Goal: Task Accomplishment & Management: Use online tool/utility

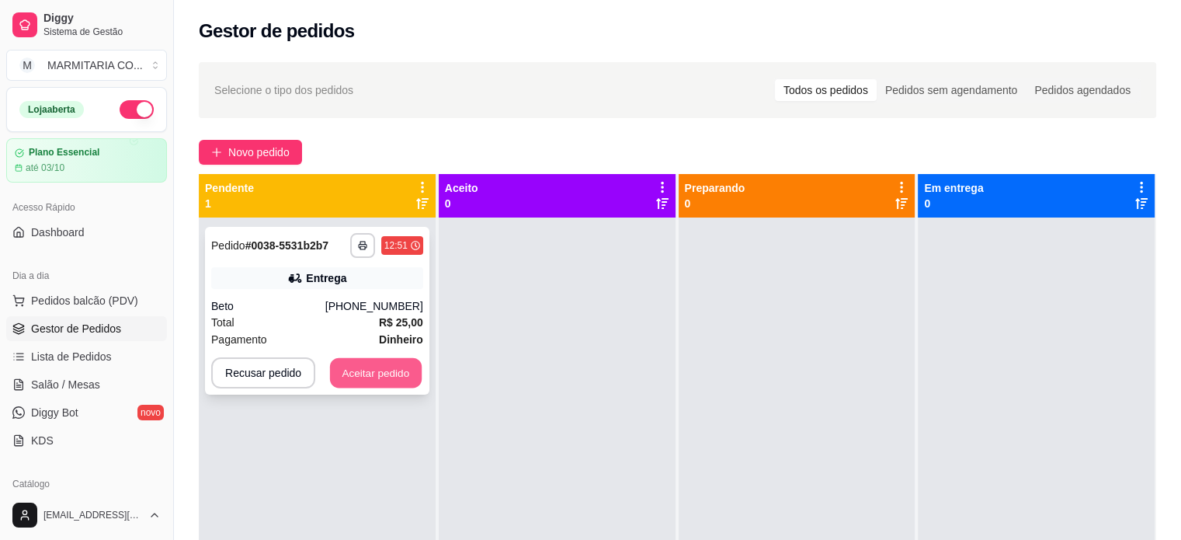
click at [346, 367] on button "Aceitar pedido" at bounding box center [376, 373] width 92 height 30
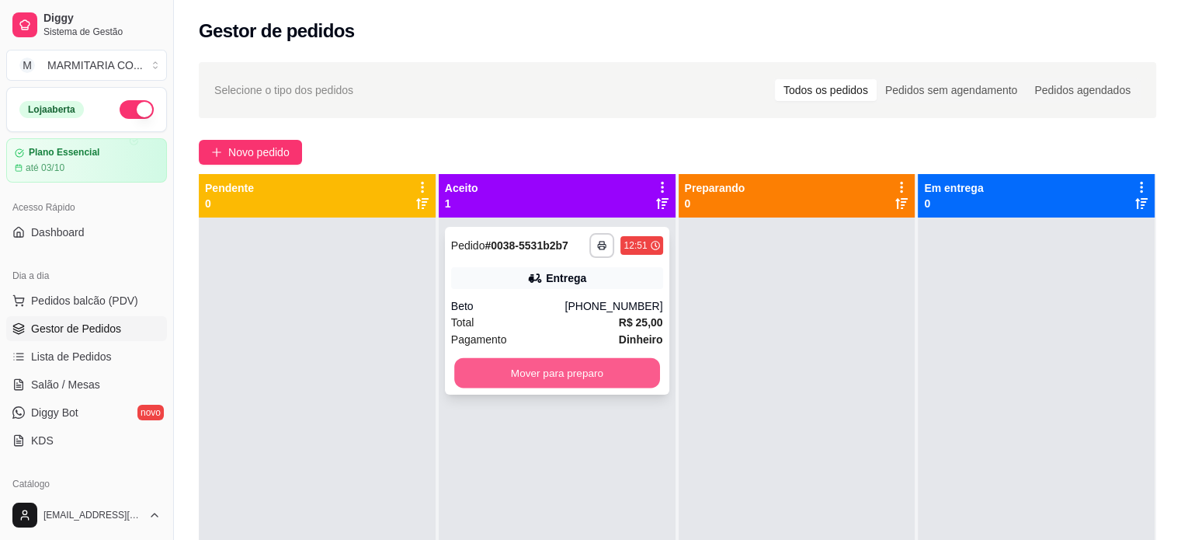
click at [494, 366] on button "Mover para preparo" at bounding box center [557, 373] width 206 height 30
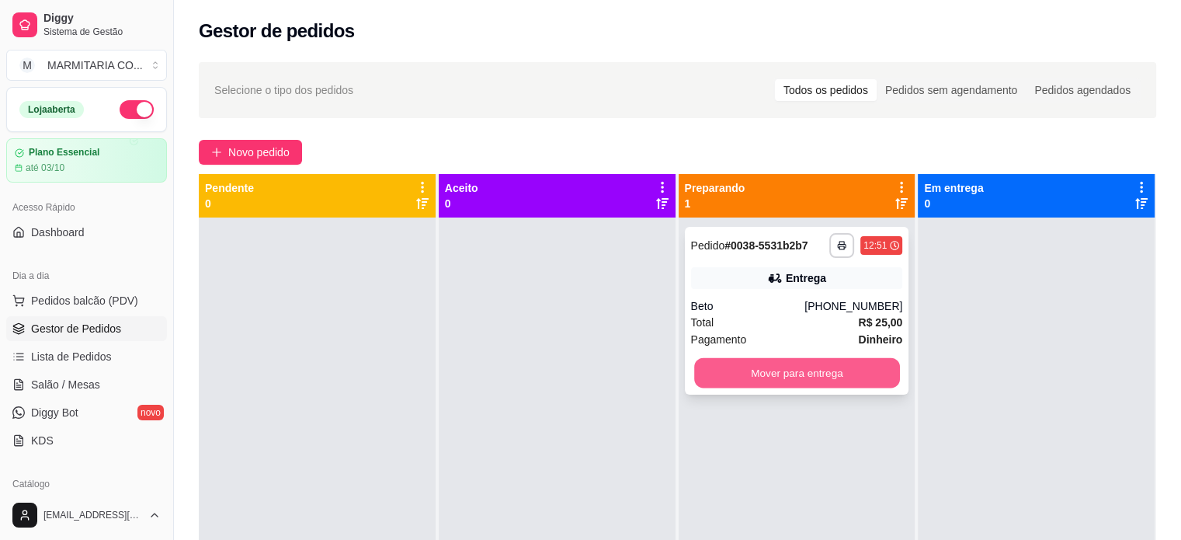
click at [810, 369] on button "Mover para entrega" at bounding box center [797, 373] width 206 height 30
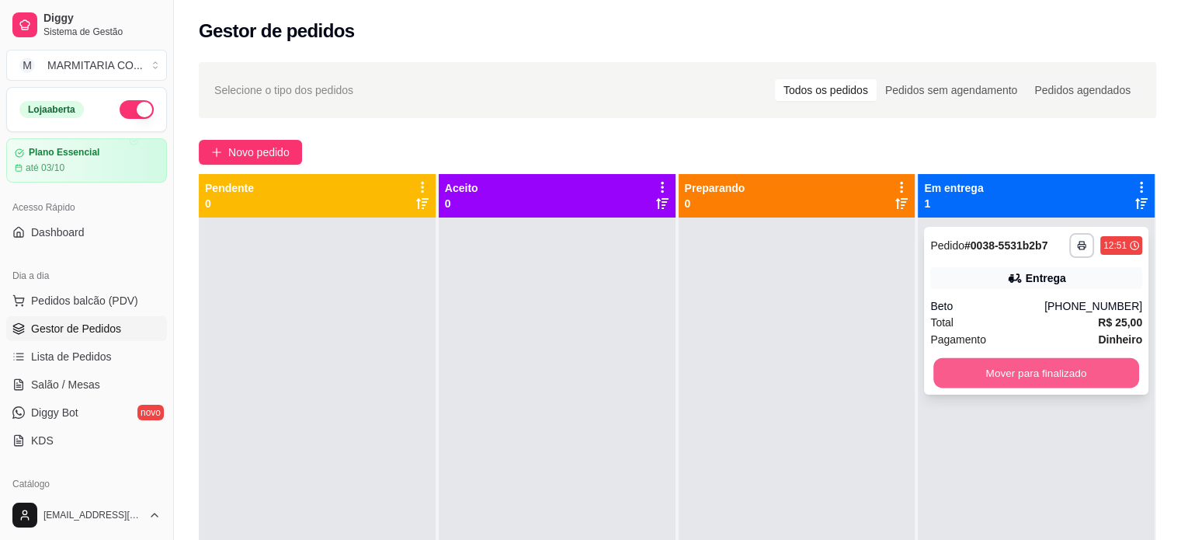
click at [938, 364] on button "Mover para finalizado" at bounding box center [1036, 373] width 206 height 30
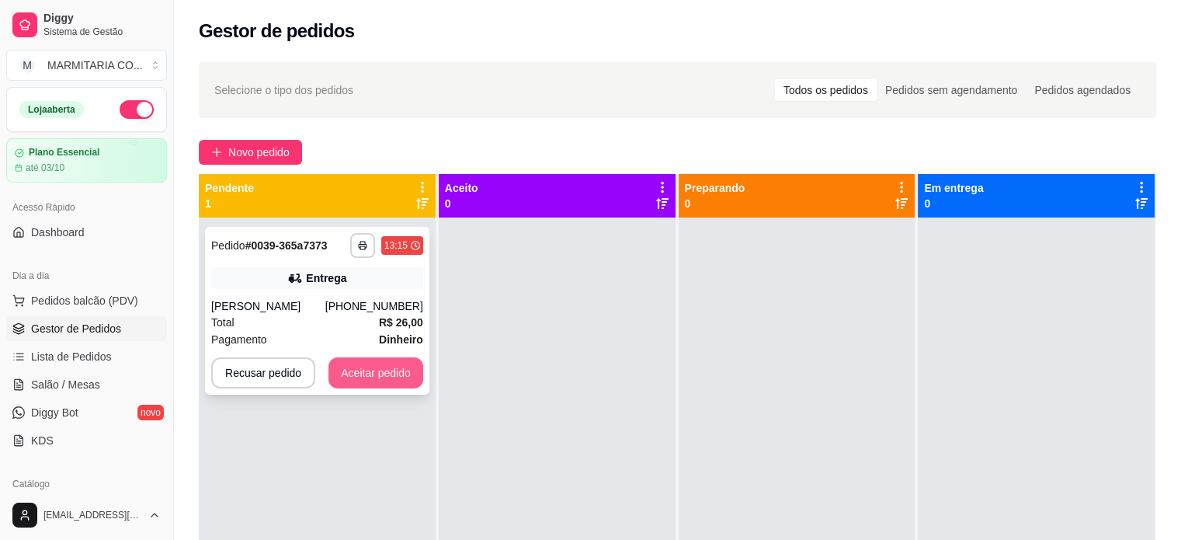
click at [387, 376] on button "Aceitar pedido" at bounding box center [375, 372] width 95 height 31
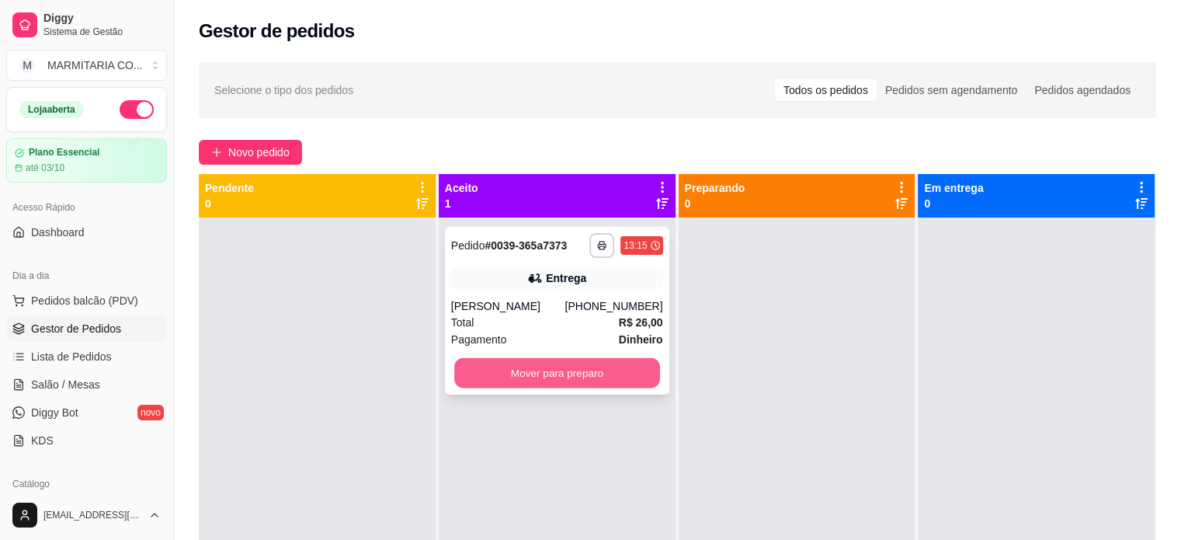
click at [521, 378] on button "Mover para preparo" at bounding box center [557, 373] width 206 height 30
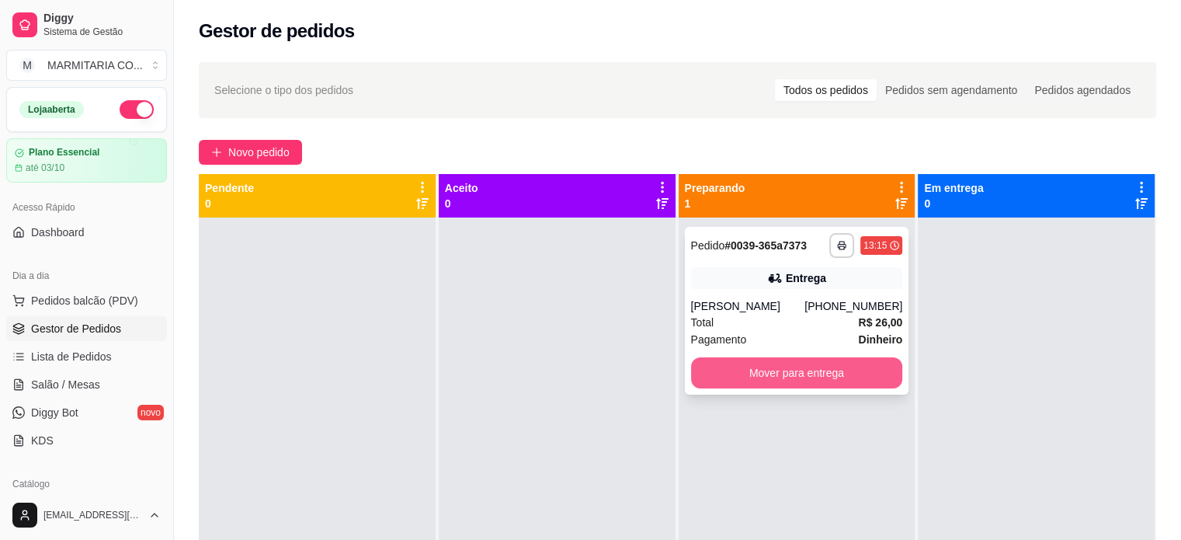
drag, startPoint x: 777, startPoint y: 388, endPoint x: 778, endPoint y: 374, distance: 14.1
click at [778, 374] on div "**********" at bounding box center [797, 311] width 224 height 168
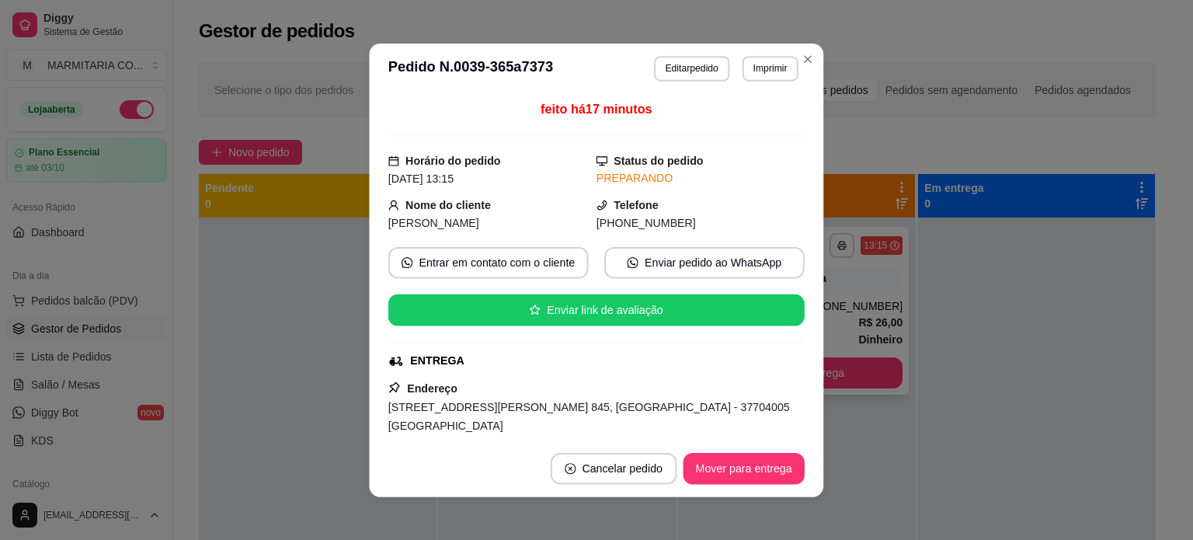
click at [778, 374] on div "feito há 17 minutos Horário do pedido [DATE] 13:15 Status do pedido PREPARANDO …" at bounding box center [596, 267] width 416 height 334
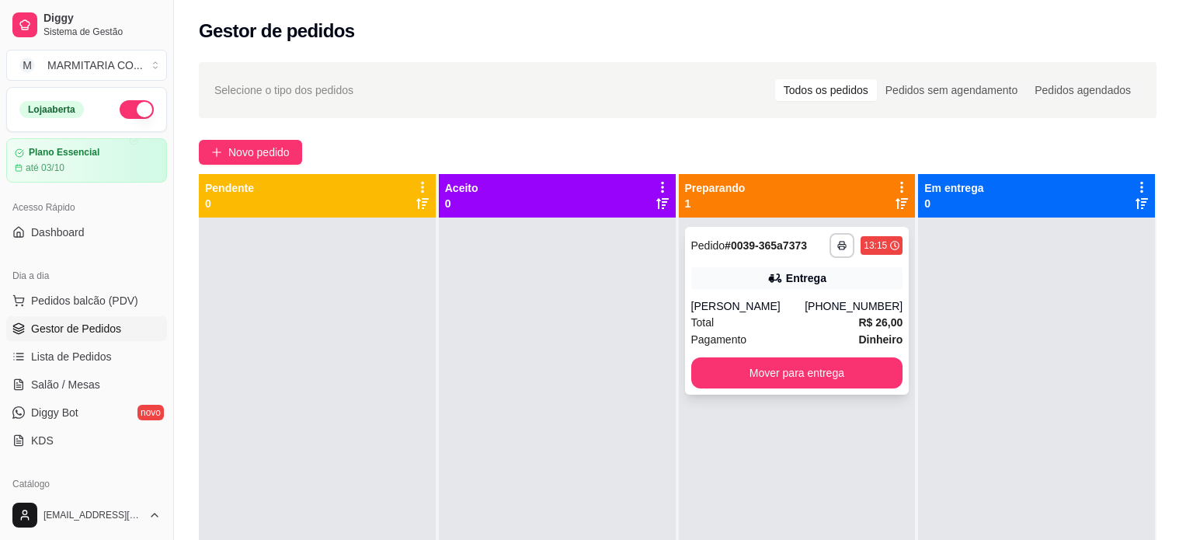
click at [778, 374] on div "feito há 17 minutos Horário do pedido [DATE] 13:15 Status do pedido PREPARANDO …" at bounding box center [596, 267] width 410 height 328
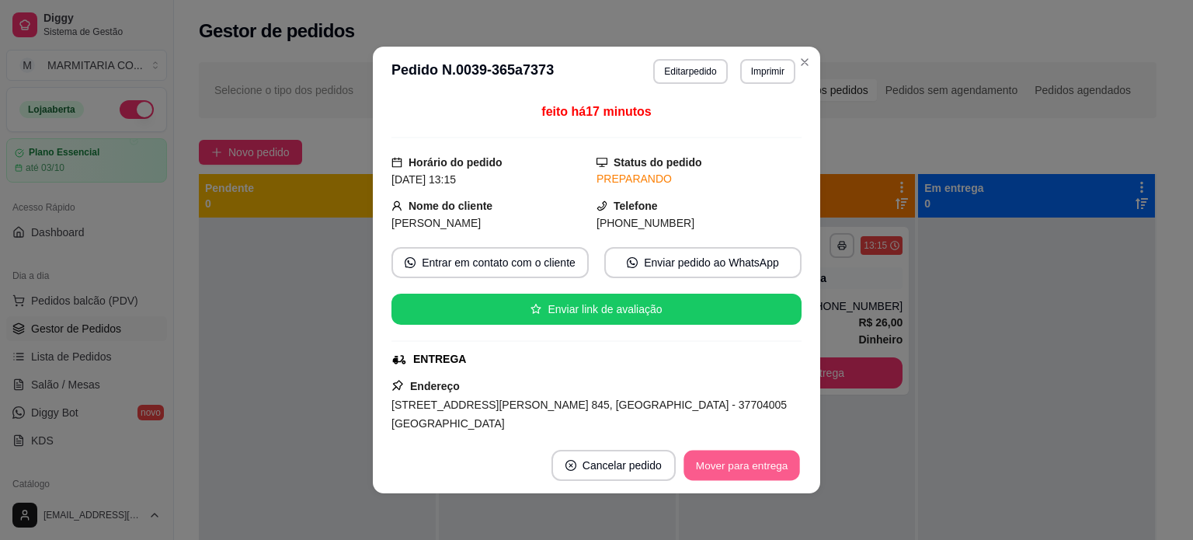
click at [721, 462] on button "Mover para entrega" at bounding box center [741, 465] width 116 height 30
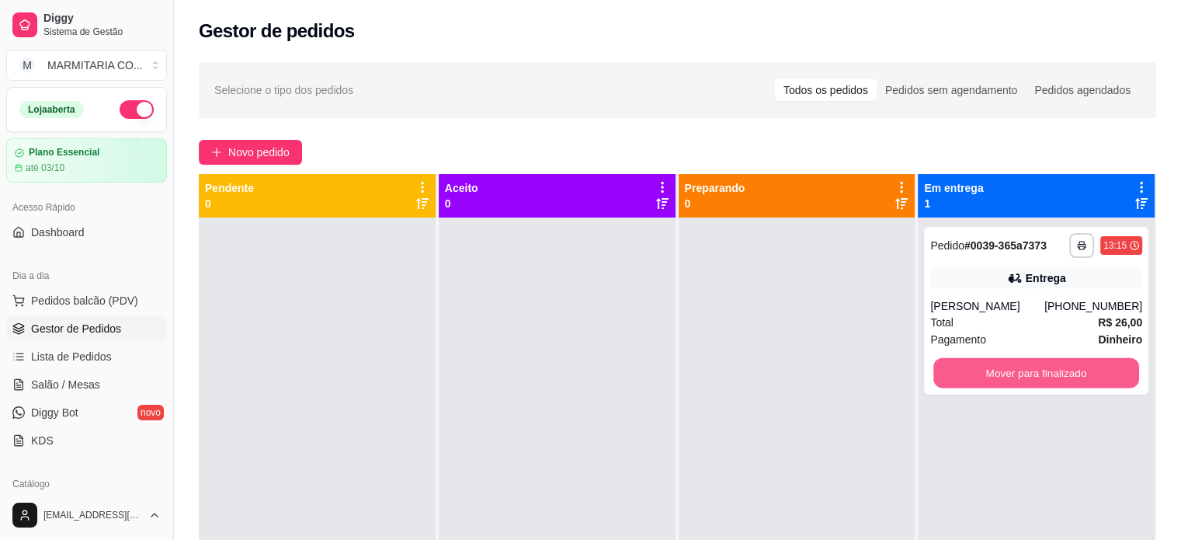
click at [1057, 378] on button "Mover para finalizado" at bounding box center [1036, 373] width 206 height 30
